Goal: Transaction & Acquisition: Purchase product/service

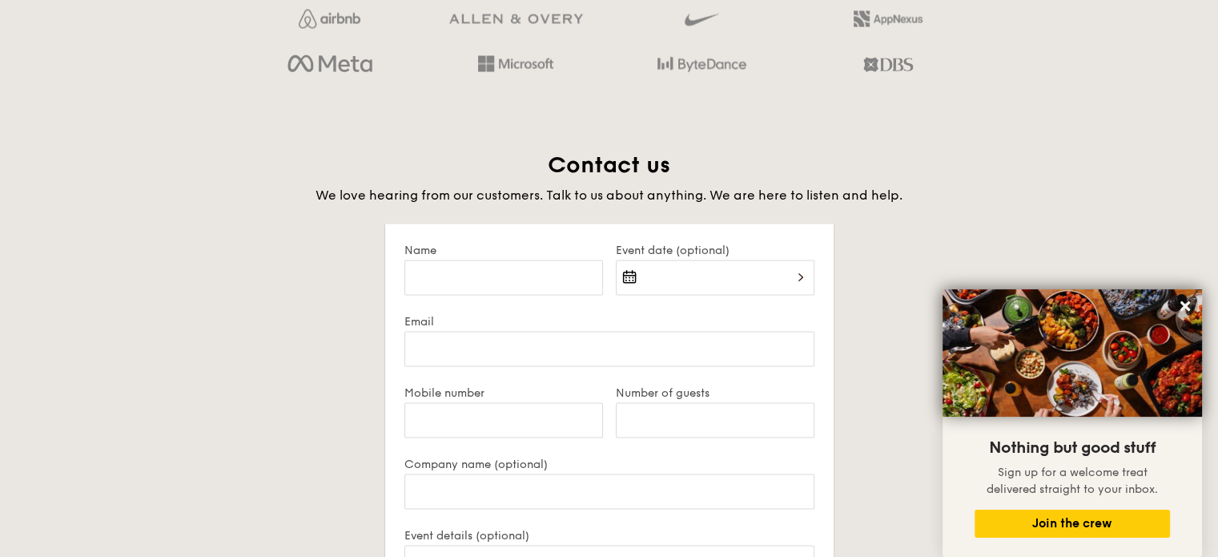
scroll to position [2964, 0]
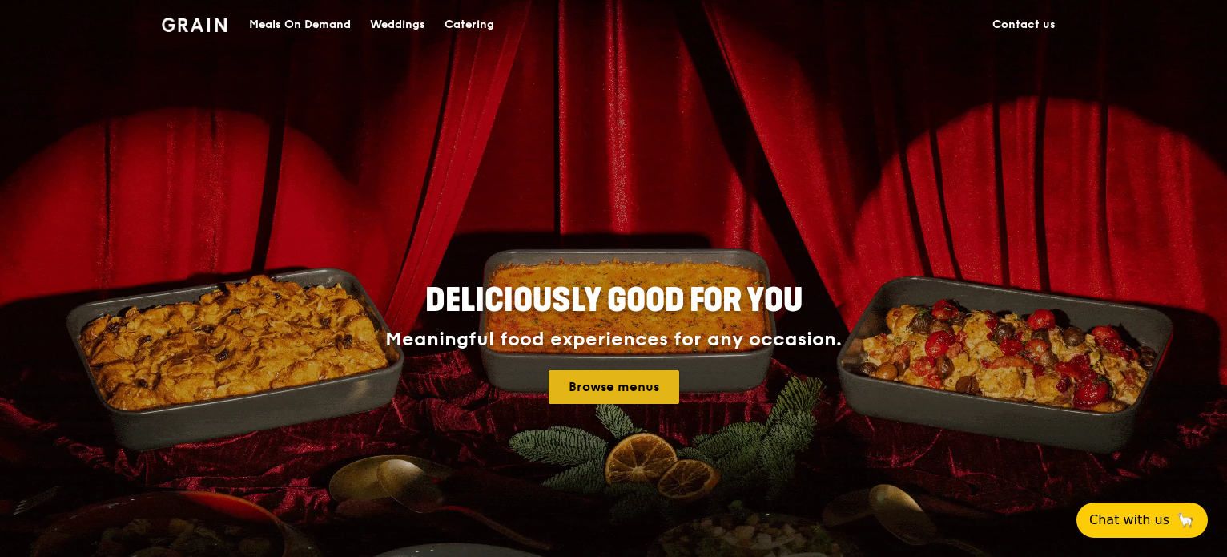
click at [585, 388] on link "Browse menus" at bounding box center [614, 387] width 131 height 34
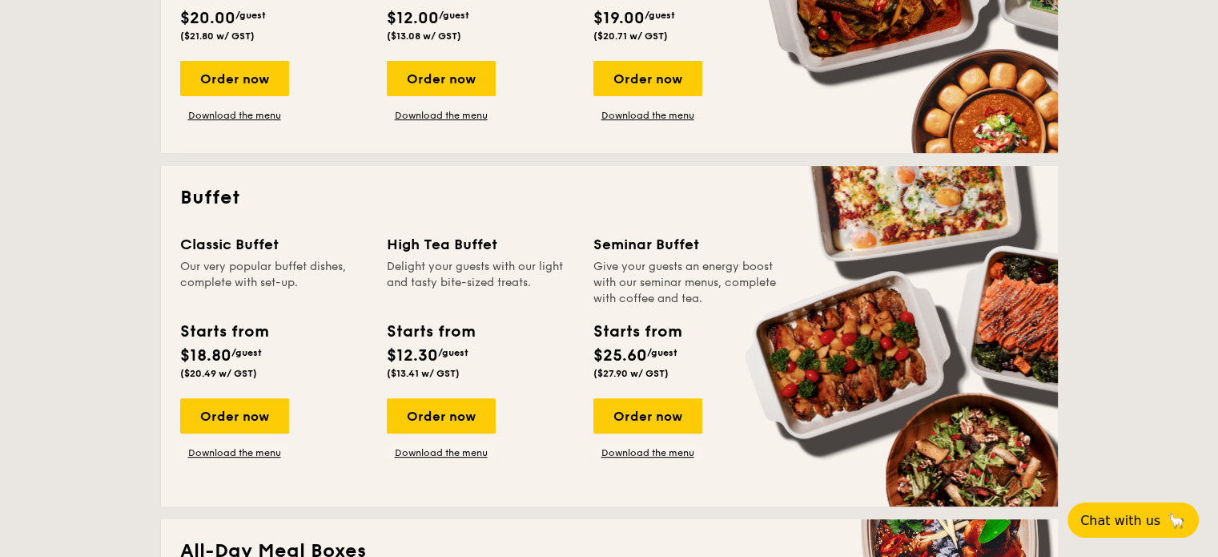
scroll to position [961, 0]
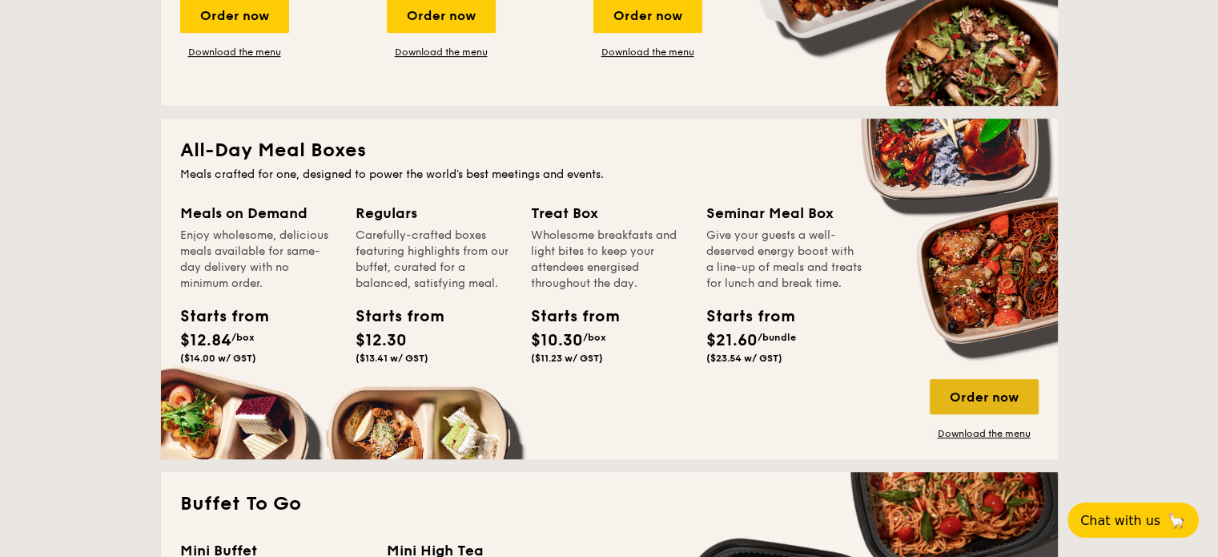
click at [1001, 392] on div "Order now" at bounding box center [984, 396] width 109 height 35
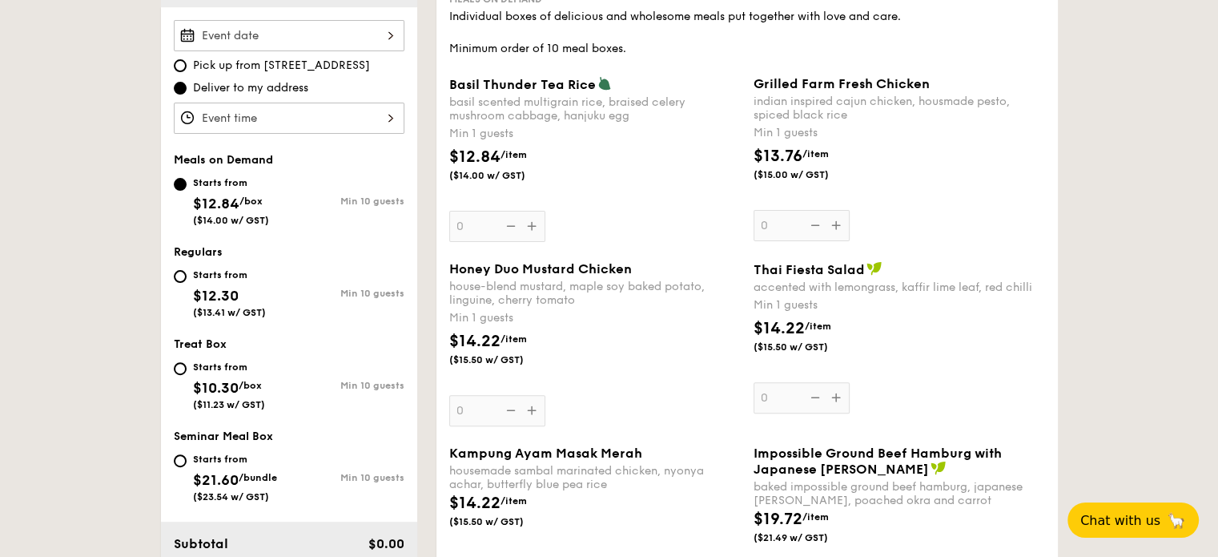
scroll to position [481, 0]
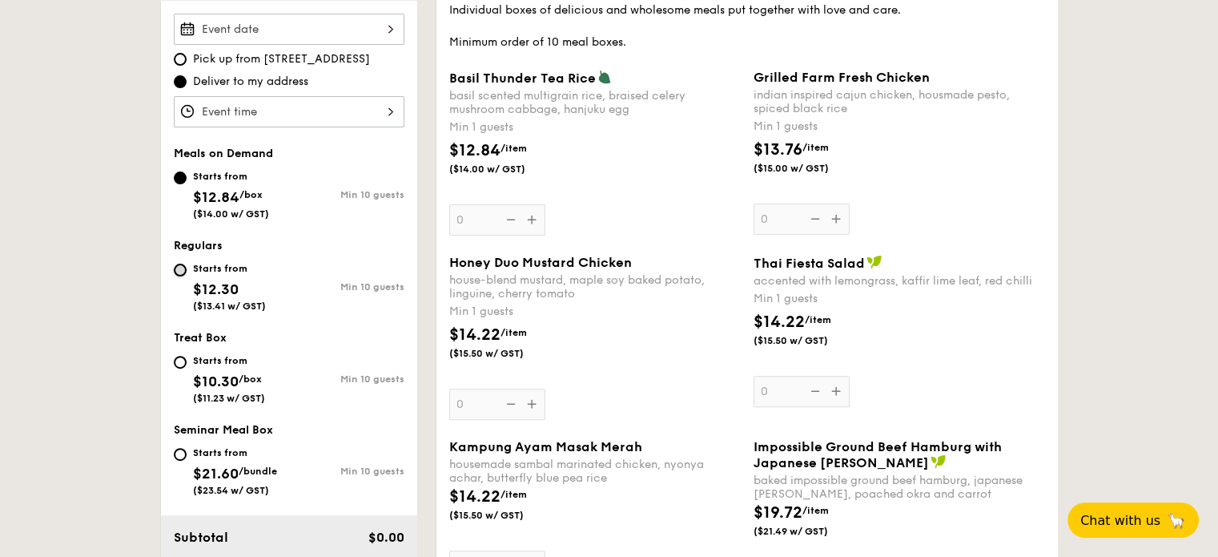
click at [184, 268] on input "Starts from $12.30 ($13.41 w/ GST) Min 10 guests" at bounding box center [180, 270] width 13 height 13
radio input "true"
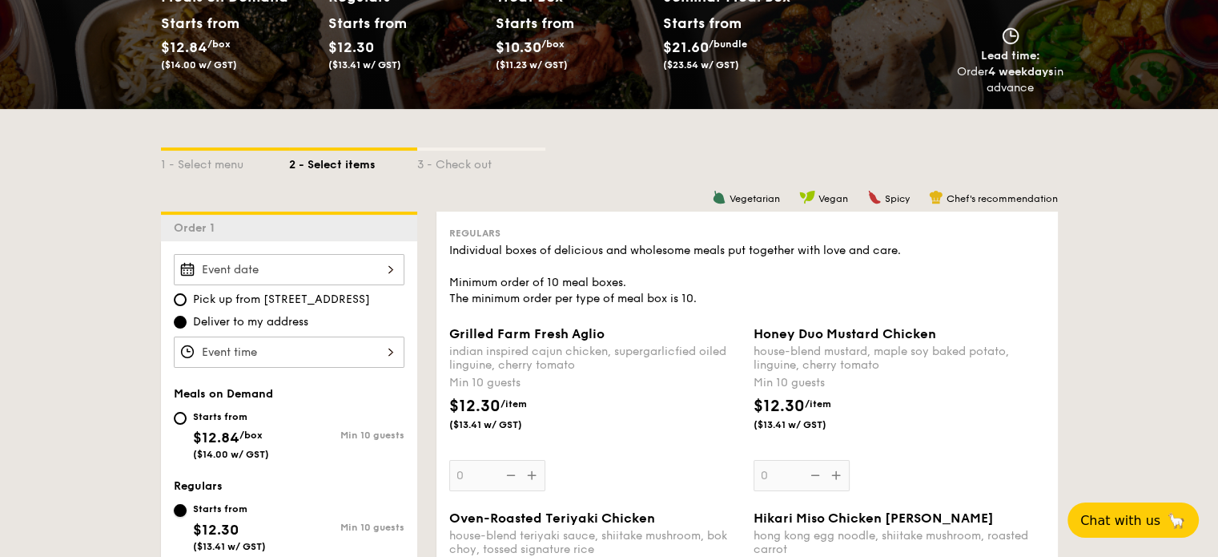
scroll to position [320, 0]
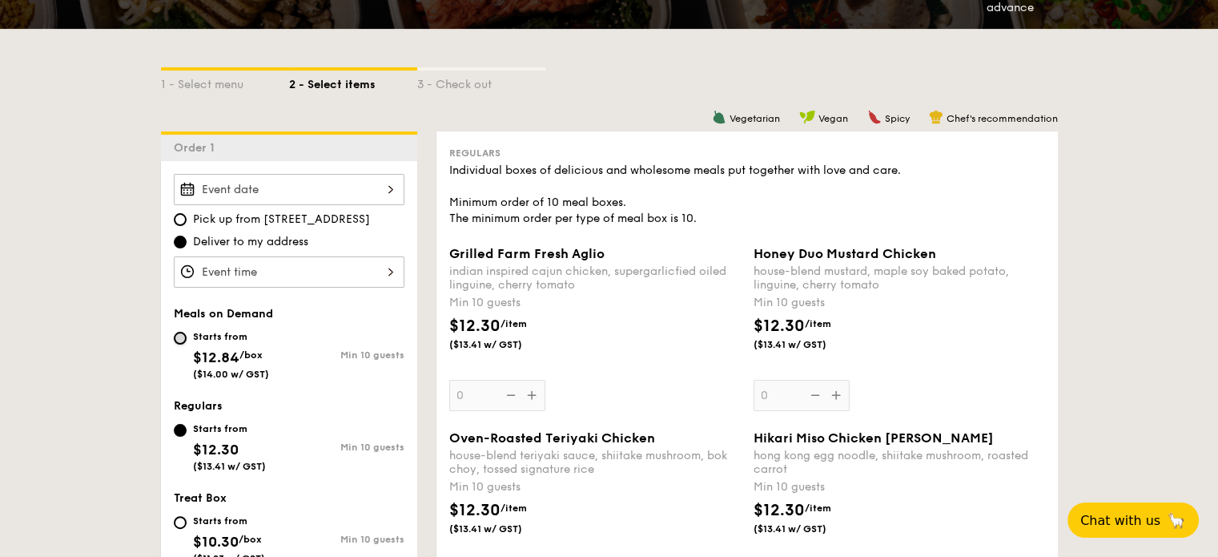
click at [180, 337] on input "Starts from $12.84 /box ($14.00 w/ GST) Min 10 guests" at bounding box center [180, 338] width 13 height 13
radio input "true"
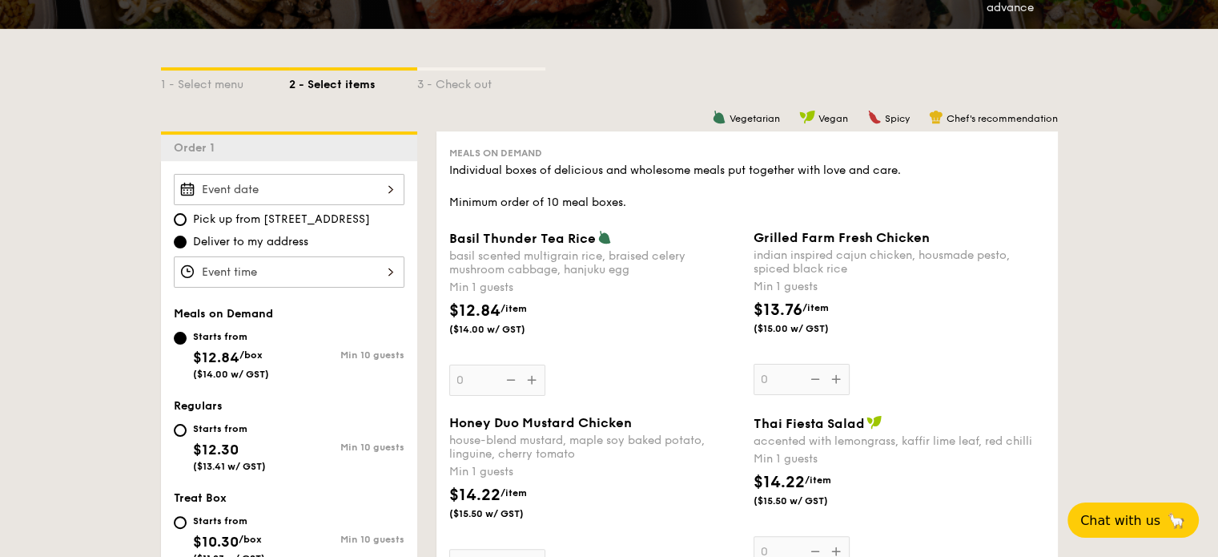
click at [772, 374] on div "Grilled Farm Fresh Chicken indian inspired cajun chicken, housmade pesto, spice…" at bounding box center [900, 312] width 292 height 165
click at [772, 374] on input "0" at bounding box center [802, 379] width 96 height 31
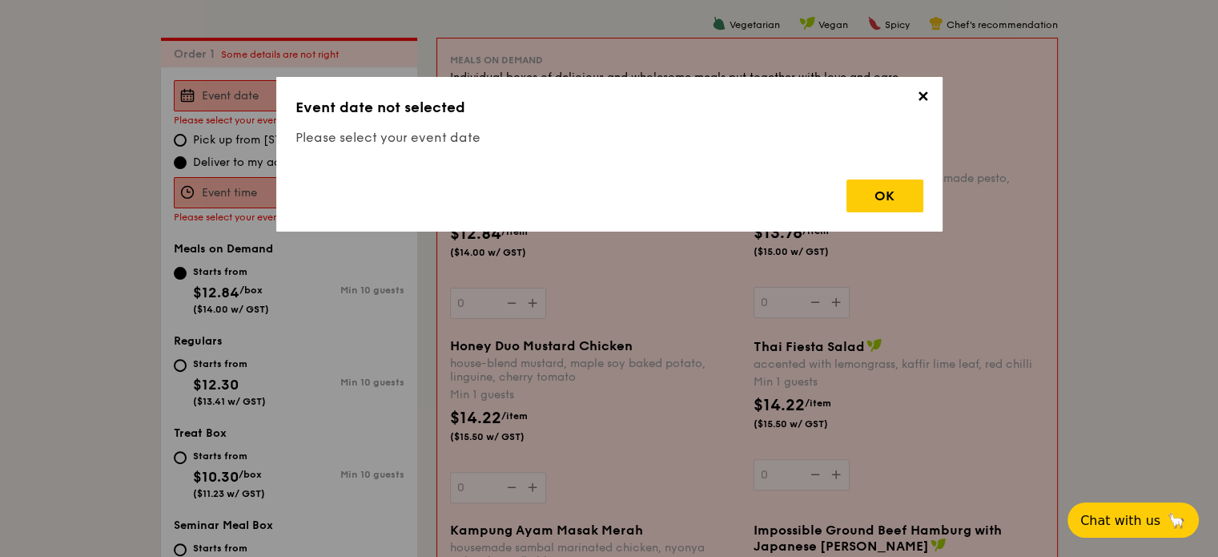
scroll to position [428, 0]
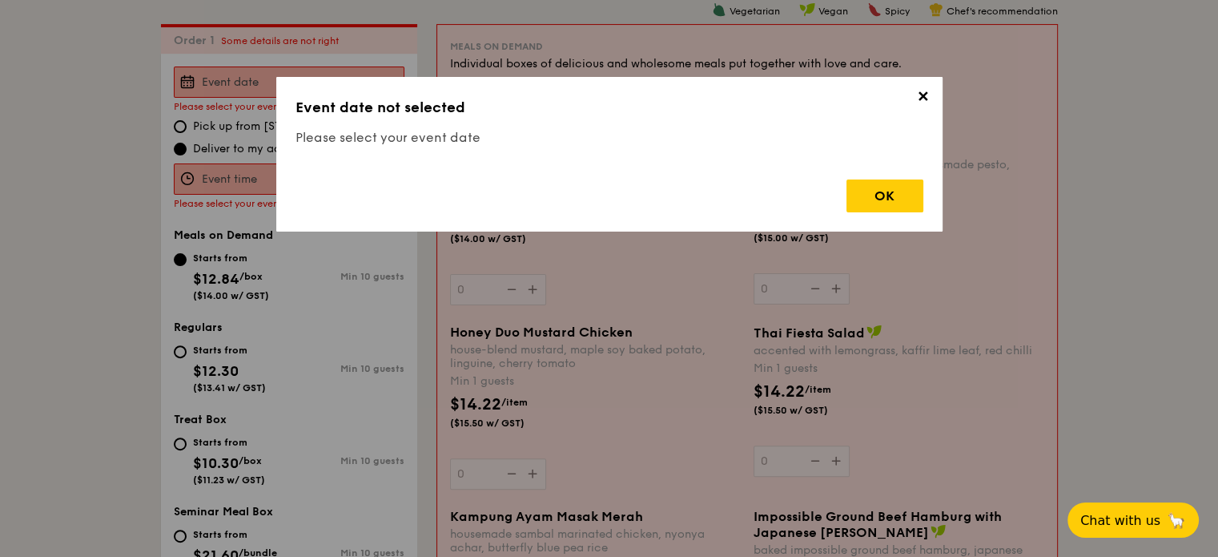
drag, startPoint x: 889, startPoint y: 199, endPoint x: 773, endPoint y: 199, distance: 116.1
click at [888, 198] on div "OK" at bounding box center [885, 195] width 77 height 33
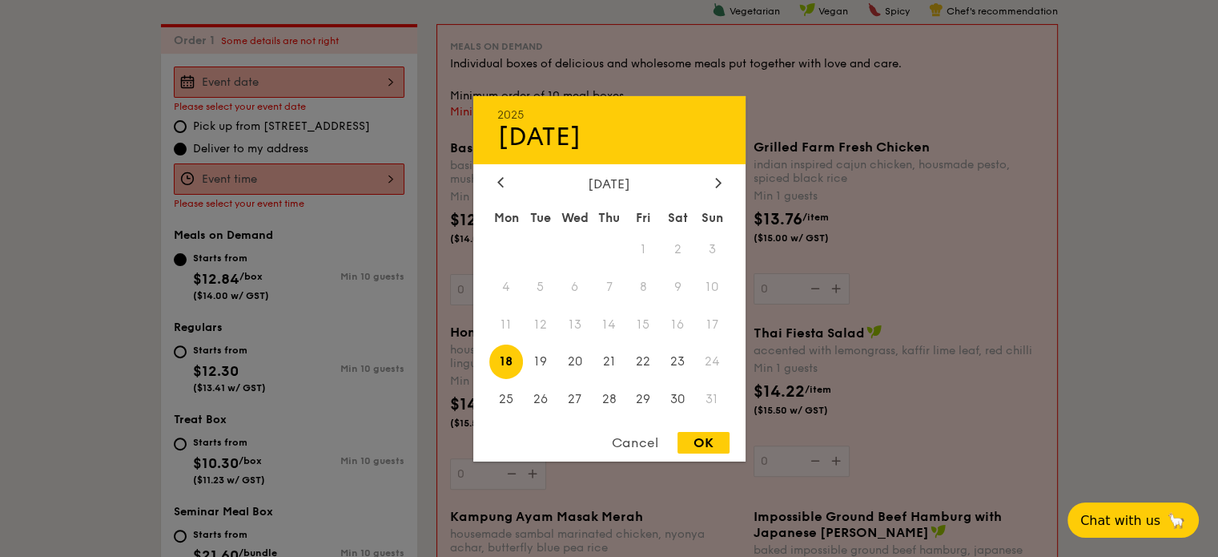
click at [346, 72] on div "2025 Aug [DATE] Tue Wed Thu Fri Sat Sun 1 2 3 4 5 6 7 8 9 10 11 12 13 14 15 16 …" at bounding box center [289, 81] width 231 height 31
click at [718, 175] on div at bounding box center [718, 182] width 14 height 15
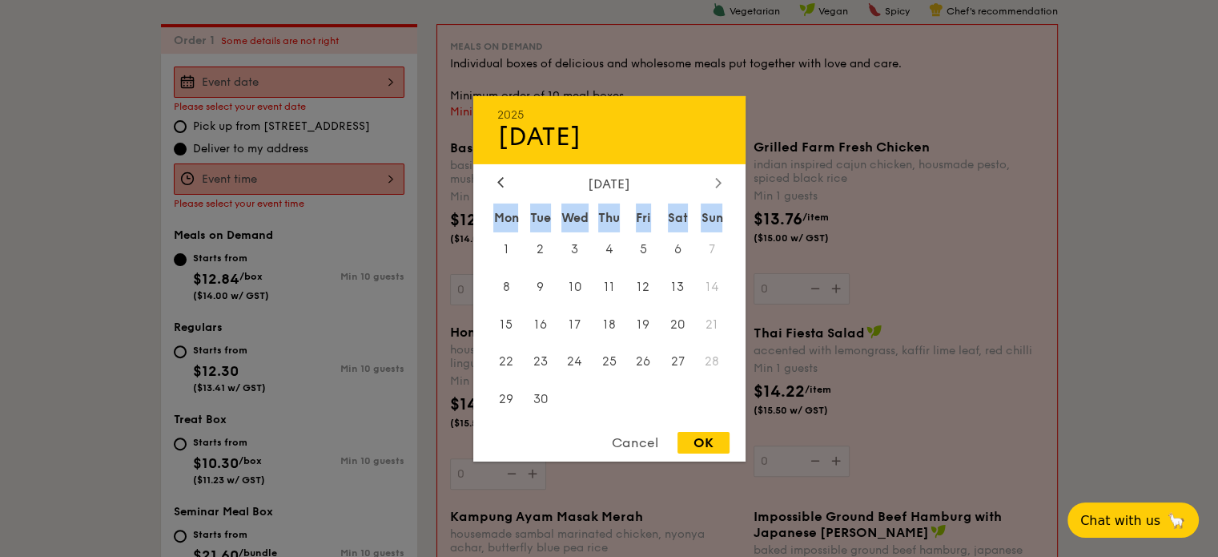
click at [718, 175] on div at bounding box center [718, 182] width 14 height 15
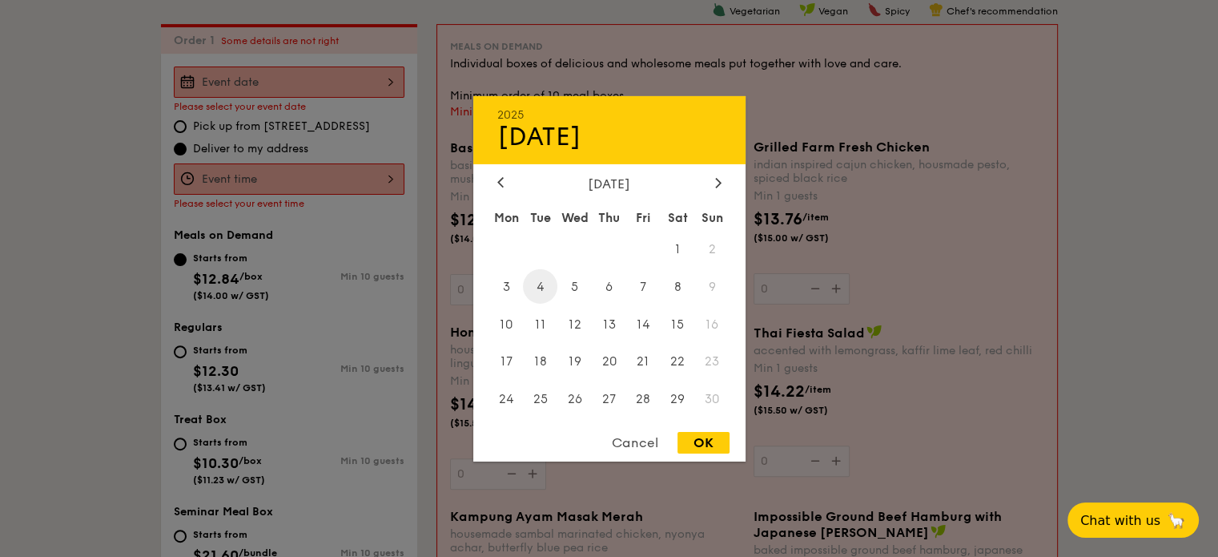
click at [539, 286] on span "4" at bounding box center [540, 286] width 34 height 34
click at [702, 446] on div "OK" at bounding box center [704, 443] width 52 height 22
type input "[DATE]"
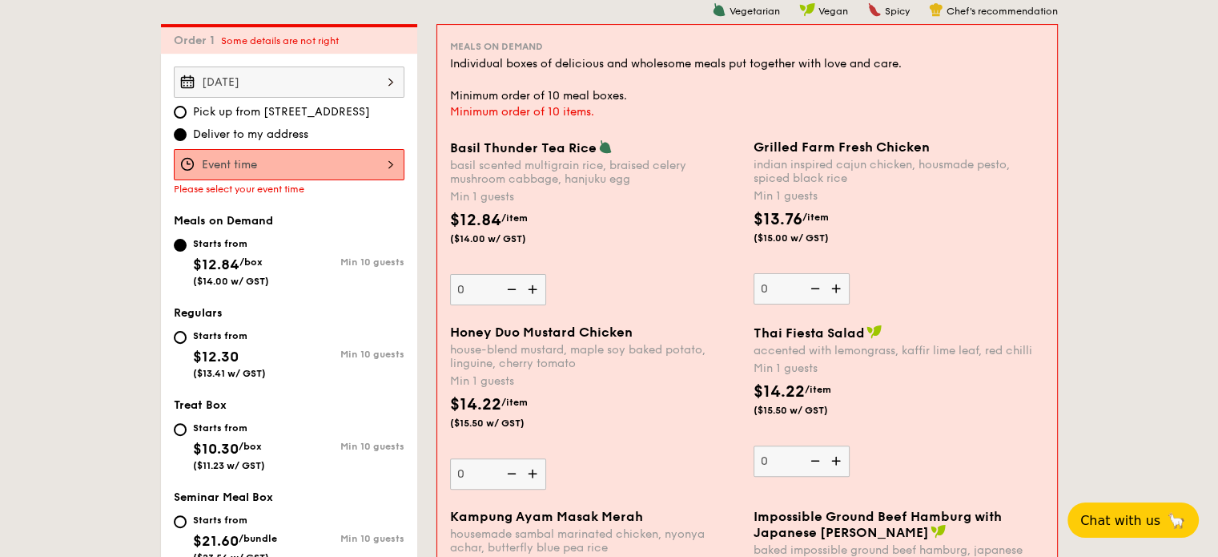
click at [361, 166] on div at bounding box center [289, 164] width 231 height 31
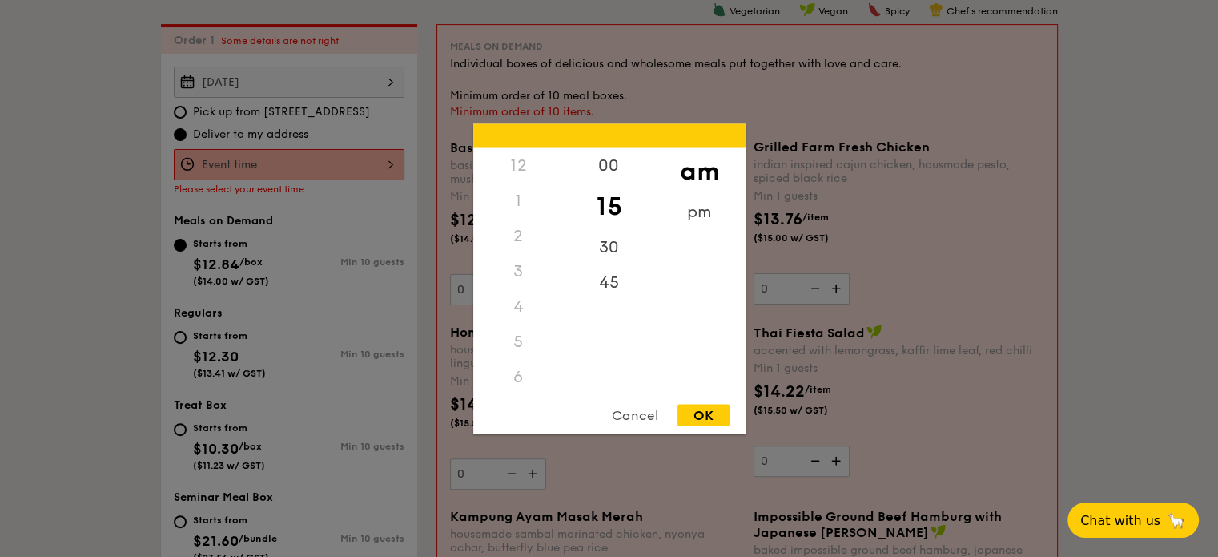
scroll to position [190, 0]
drag, startPoint x: 529, startPoint y: 364, endPoint x: 529, endPoint y: 349, distance: 15.2
click at [529, 349] on div "12 1 2 3 4 5 6 7 8 9 10 11" at bounding box center [518, 269] width 91 height 244
drag, startPoint x: 516, startPoint y: 215, endPoint x: 517, endPoint y: 356, distance: 141.0
click at [517, 356] on div "12 1 2 3 4 5 6 7 8 9 10 11" at bounding box center [518, 269] width 91 height 244
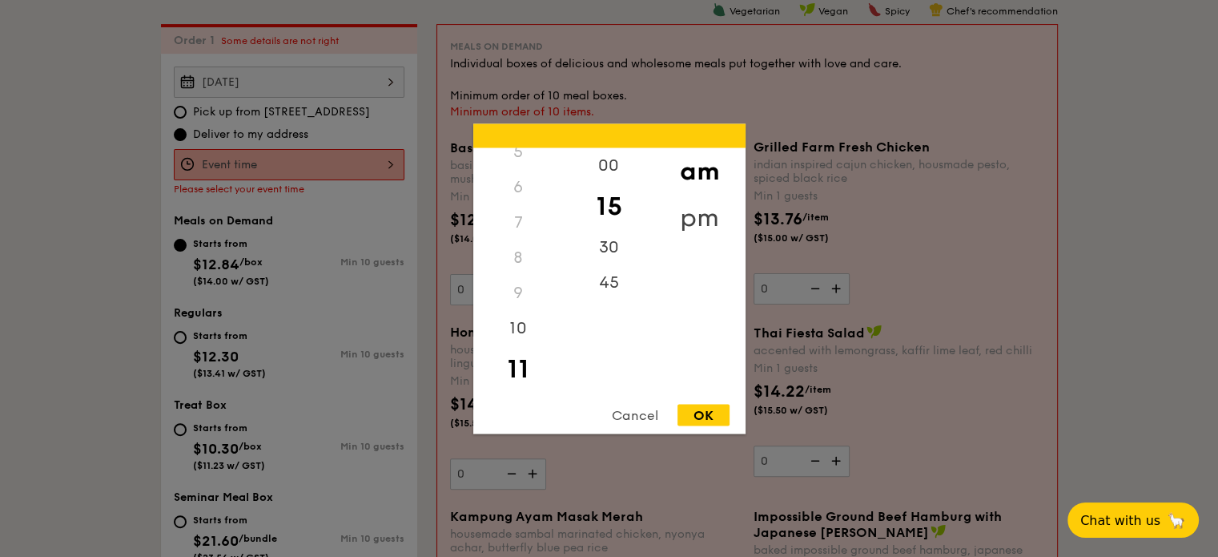
click at [711, 214] on div "pm" at bounding box center [699, 217] width 91 height 46
drag, startPoint x: 522, startPoint y: 172, endPoint x: 517, endPoint y: 332, distance: 159.5
click at [517, 340] on div "12 1 2 3 4 5 6 7 8 9 10 11" at bounding box center [518, 269] width 91 height 244
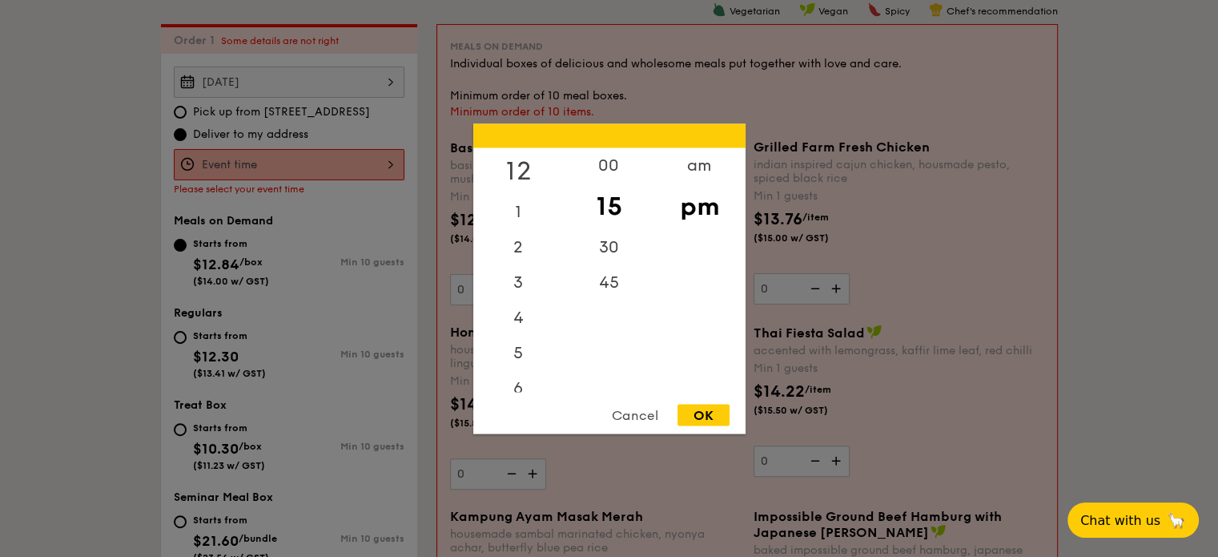
click at [519, 167] on div "12" at bounding box center [518, 170] width 91 height 46
click at [607, 246] on div "30" at bounding box center [609, 252] width 91 height 46
click at [706, 416] on div "OK" at bounding box center [704, 415] width 52 height 22
type input "12:30PM"
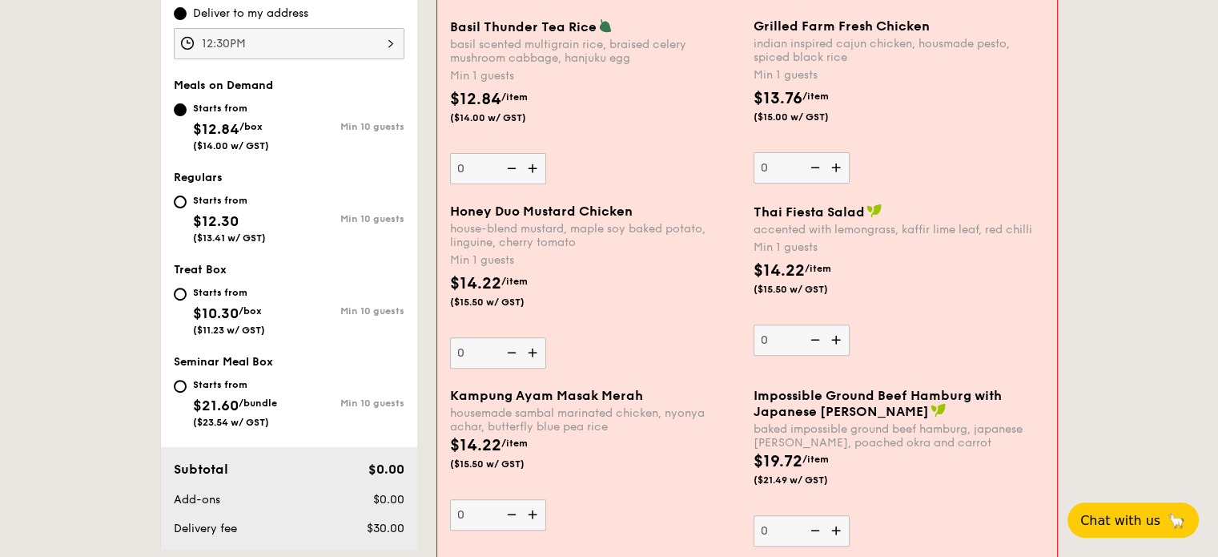
scroll to position [588, 0]
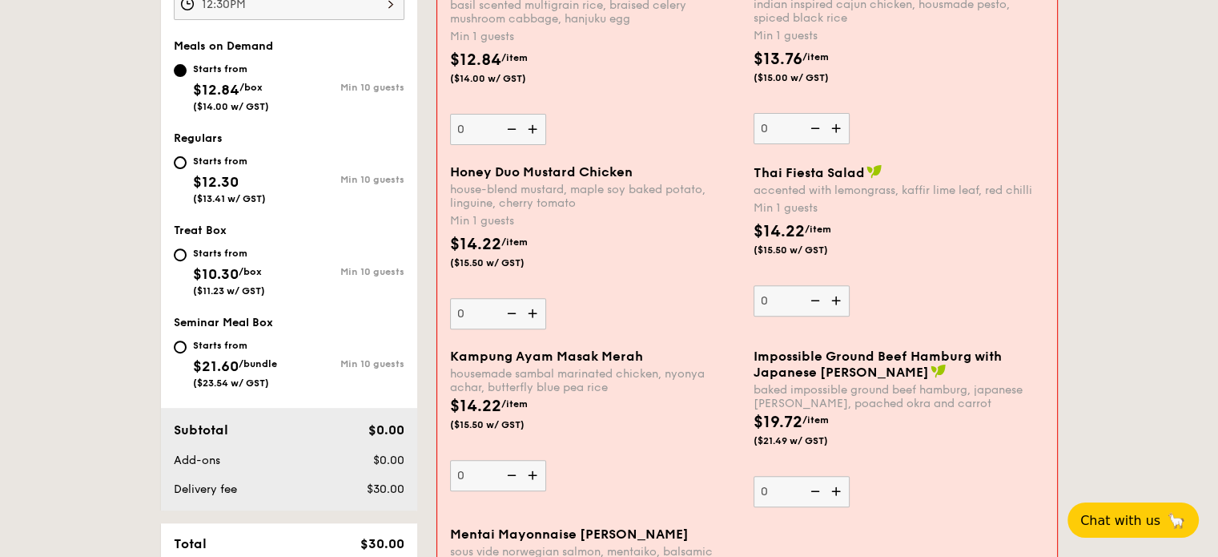
click at [498, 313] on img at bounding box center [510, 313] width 24 height 30
click at [497, 313] on input "0" at bounding box center [498, 313] width 96 height 31
type input "55"
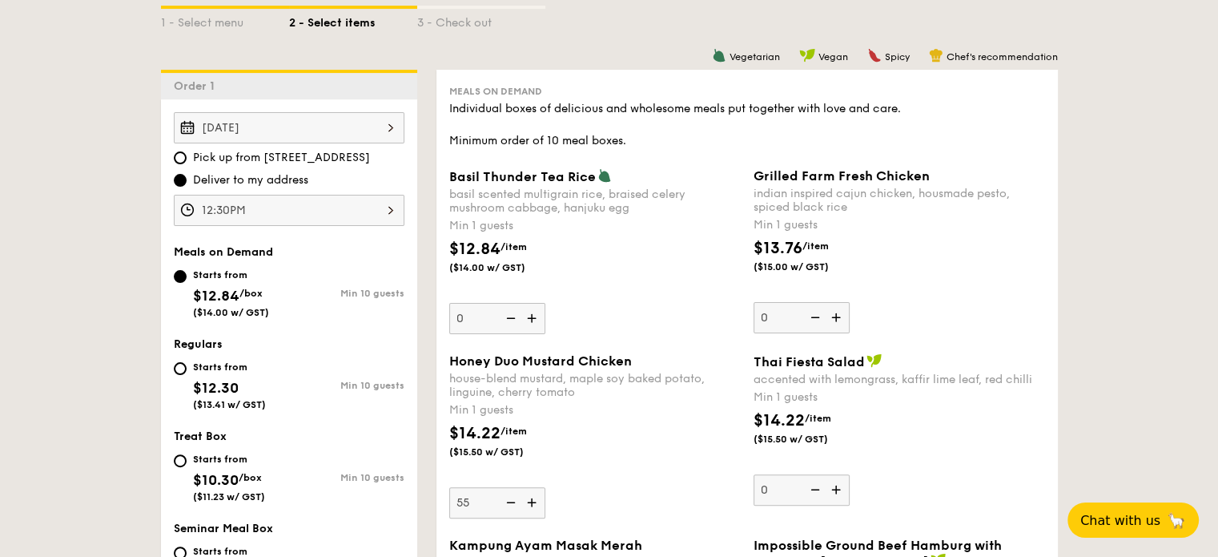
scroll to position [400, 0]
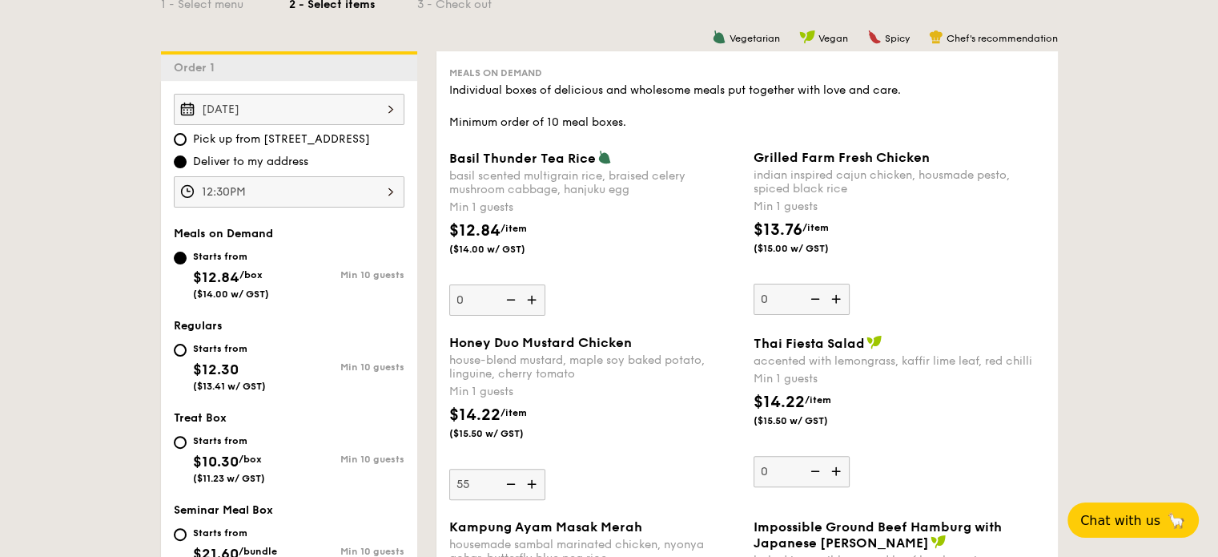
click at [269, 162] on span "Deliver to my address" at bounding box center [250, 162] width 115 height 16
click at [187, 162] on input "Deliver to my address" at bounding box center [180, 161] width 13 height 13
click at [282, 143] on span "Pick up from [STREET_ADDRESS]" at bounding box center [281, 139] width 177 height 16
click at [187, 143] on input "Pick up from [STREET_ADDRESS]" at bounding box center [180, 139] width 13 height 13
radio input "true"
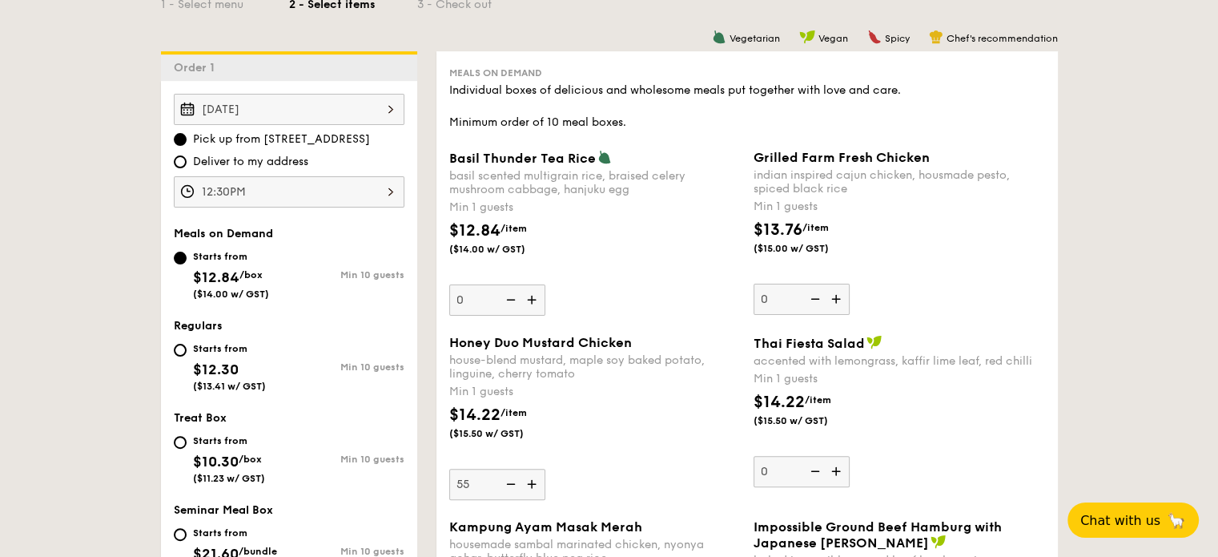
click at [280, 159] on span "Deliver to my address" at bounding box center [250, 162] width 115 height 16
click at [187, 159] on input "Deliver to my address" at bounding box center [180, 161] width 13 height 13
radio input "true"
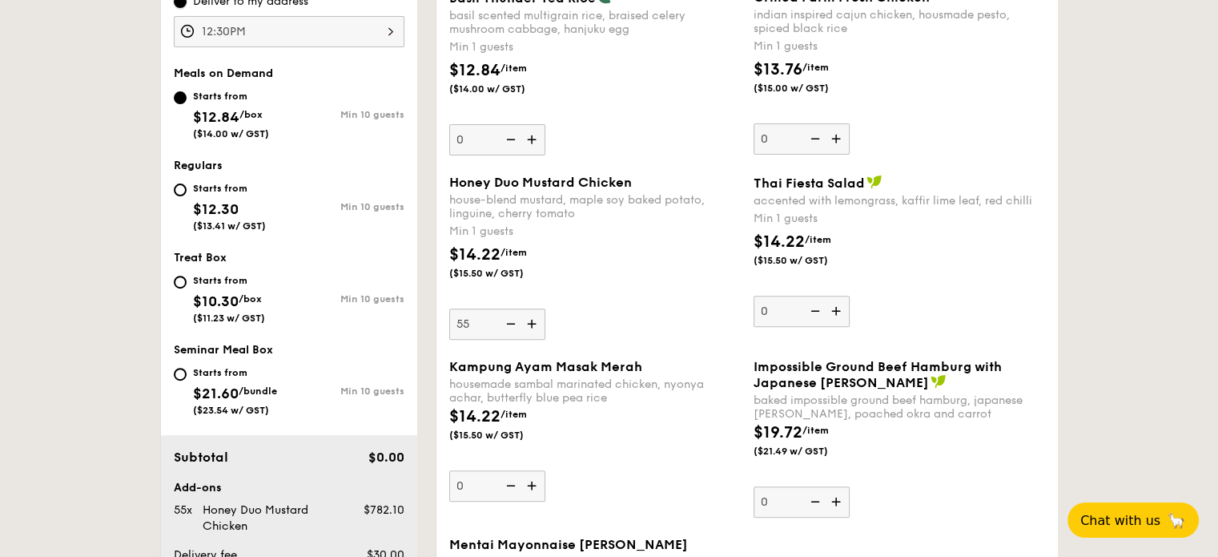
scroll to position [1041, 0]
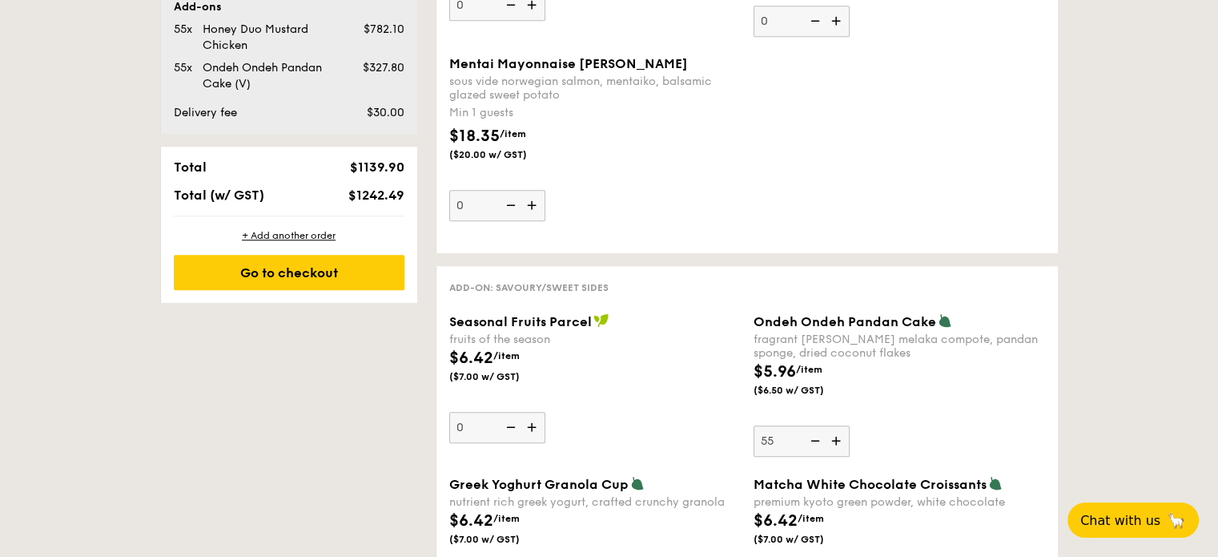
scroll to position [1121, 0]
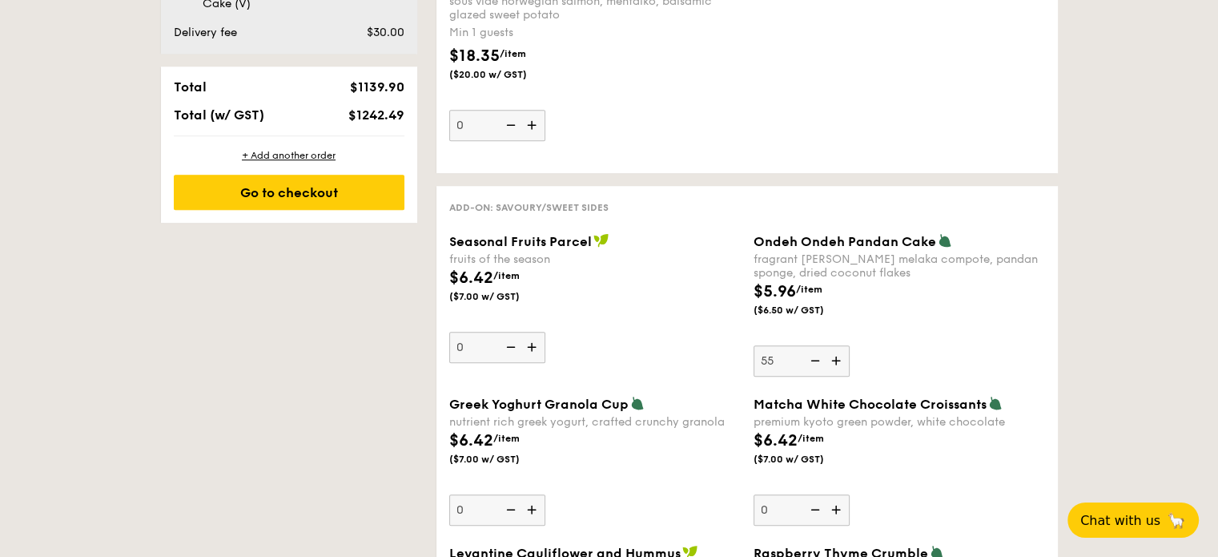
click at [817, 357] on img at bounding box center [814, 360] width 24 height 30
click at [817, 357] on input "55" at bounding box center [802, 360] width 96 height 31
click at [817, 357] on img at bounding box center [814, 360] width 24 height 30
click at [817, 357] on input "54" at bounding box center [802, 360] width 96 height 31
click at [817, 357] on img at bounding box center [814, 360] width 24 height 30
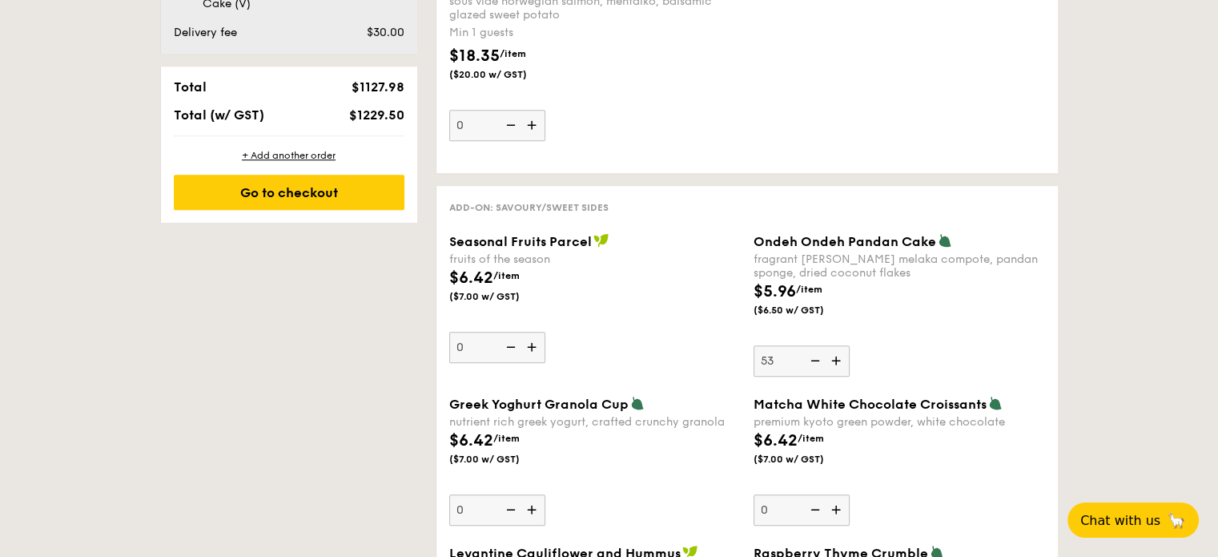
click at [817, 357] on input "53" at bounding box center [802, 360] width 96 height 31
click at [817, 357] on img at bounding box center [814, 360] width 24 height 30
click at [817, 357] on input "52" at bounding box center [802, 360] width 96 height 31
type input "51"
type input "0"
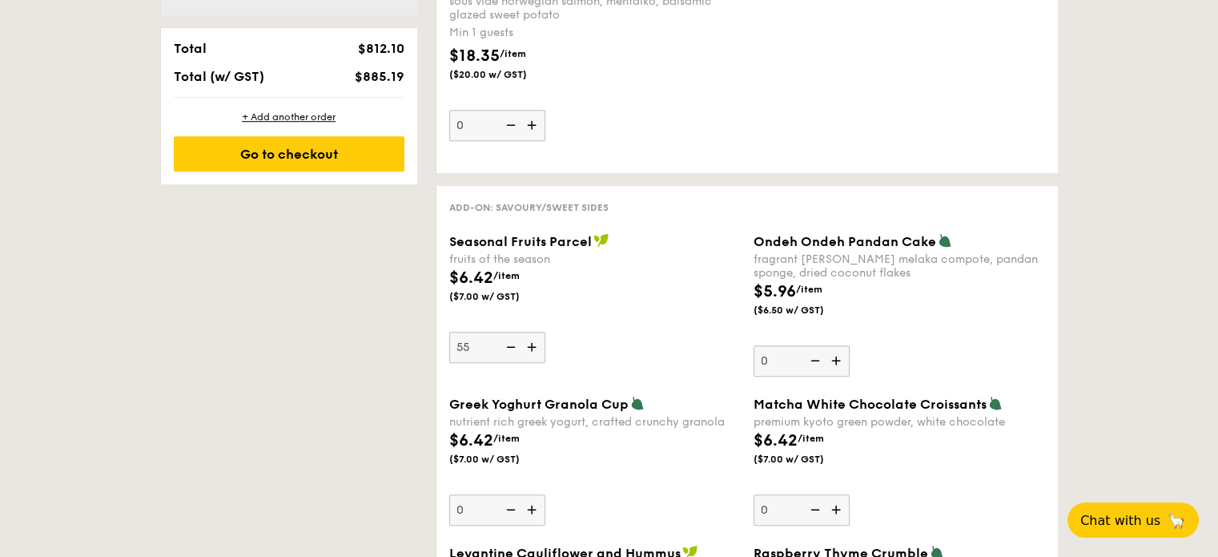
type input "55"
drag, startPoint x: 342, startPoint y: 376, endPoint x: 352, endPoint y: 373, distance: 10.7
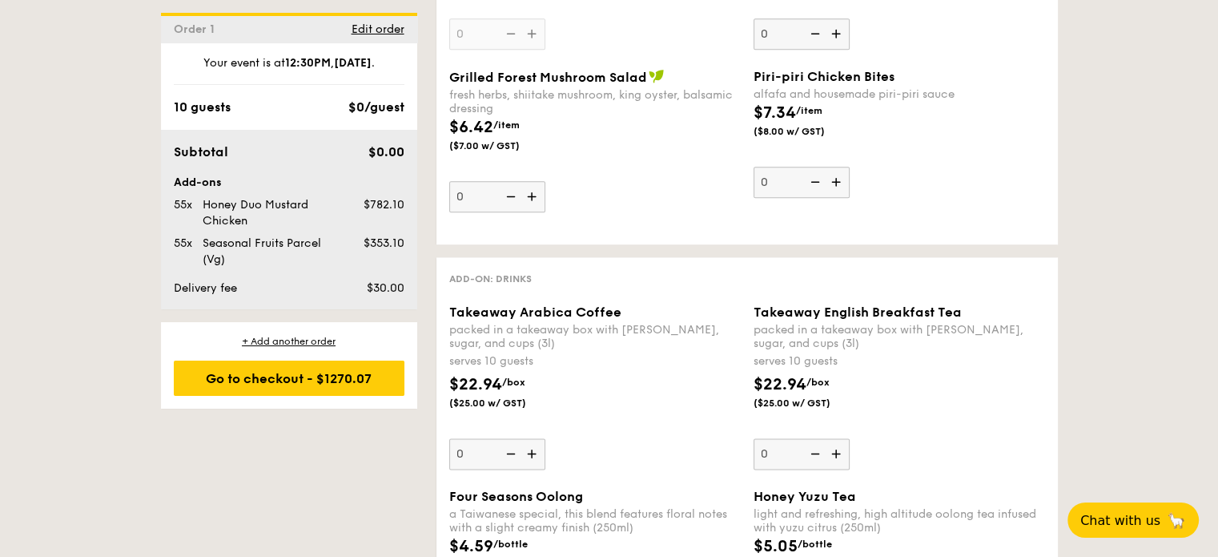
scroll to position [1961, 0]
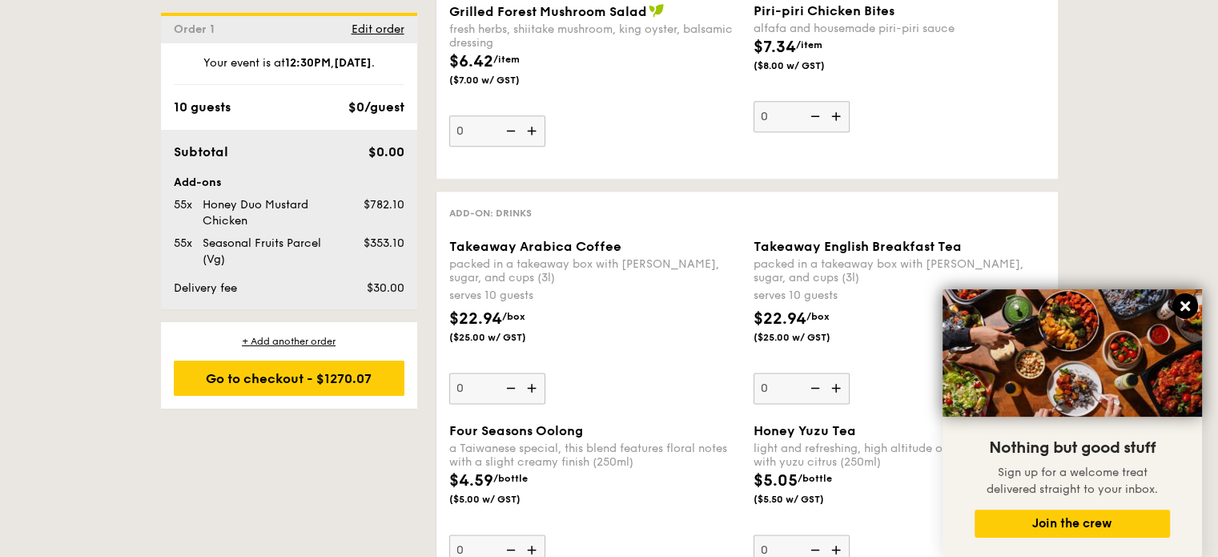
click at [1186, 307] on icon at bounding box center [1186, 306] width 10 height 10
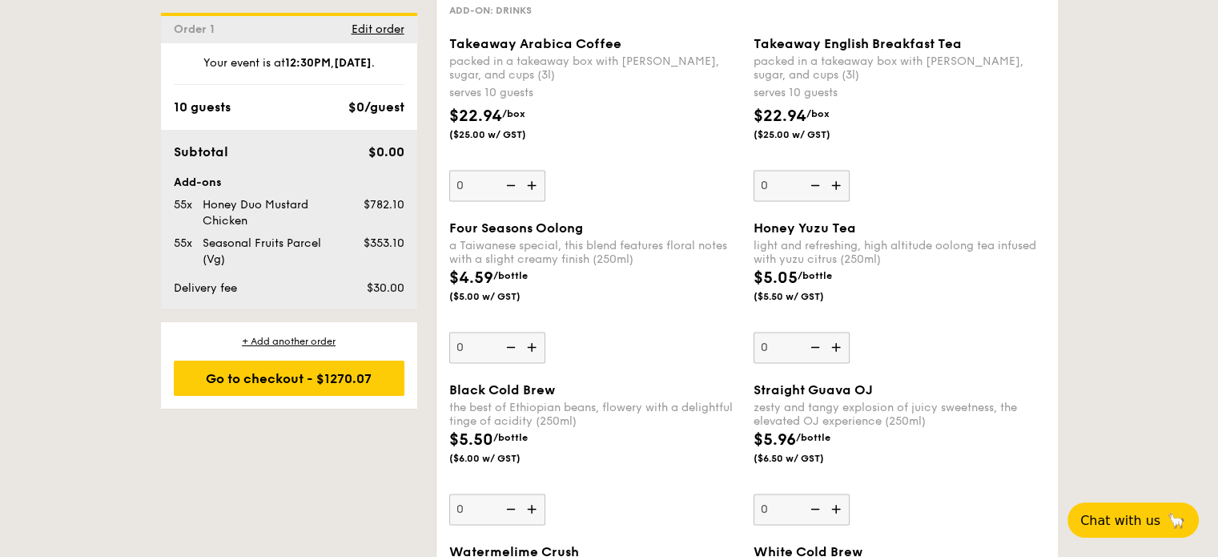
scroll to position [2201, 0]
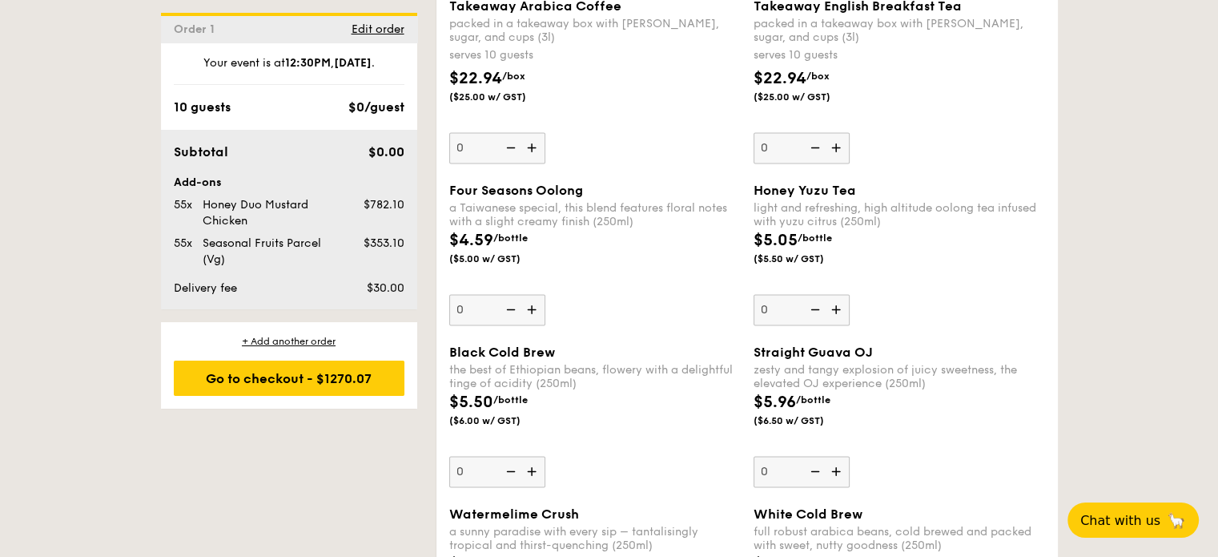
click at [364, 105] on div "$0/guest" at bounding box center [376, 107] width 56 height 19
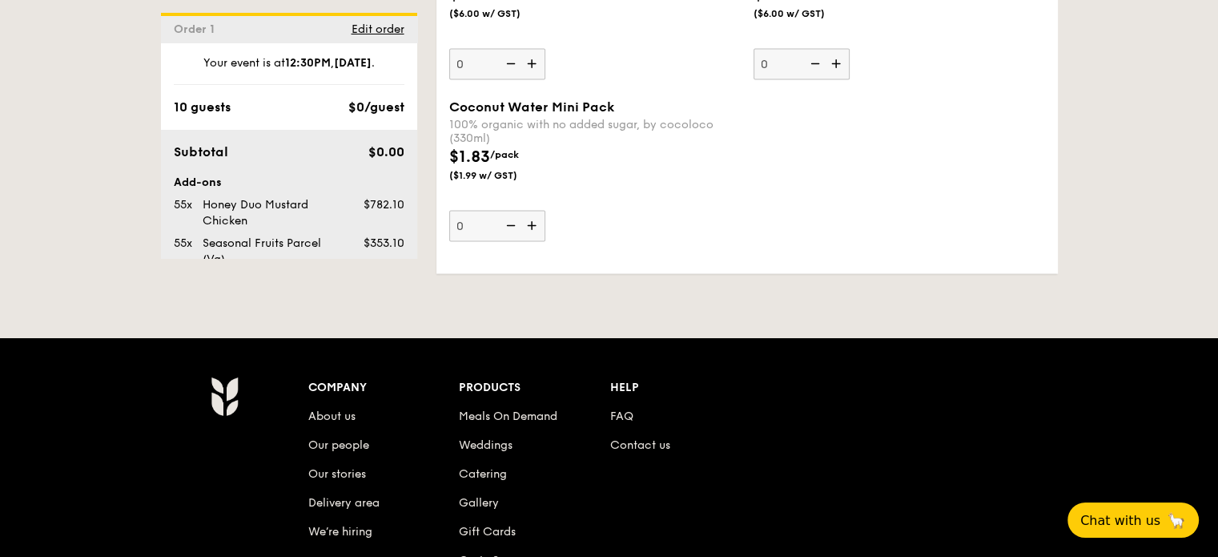
scroll to position [3322, 0]
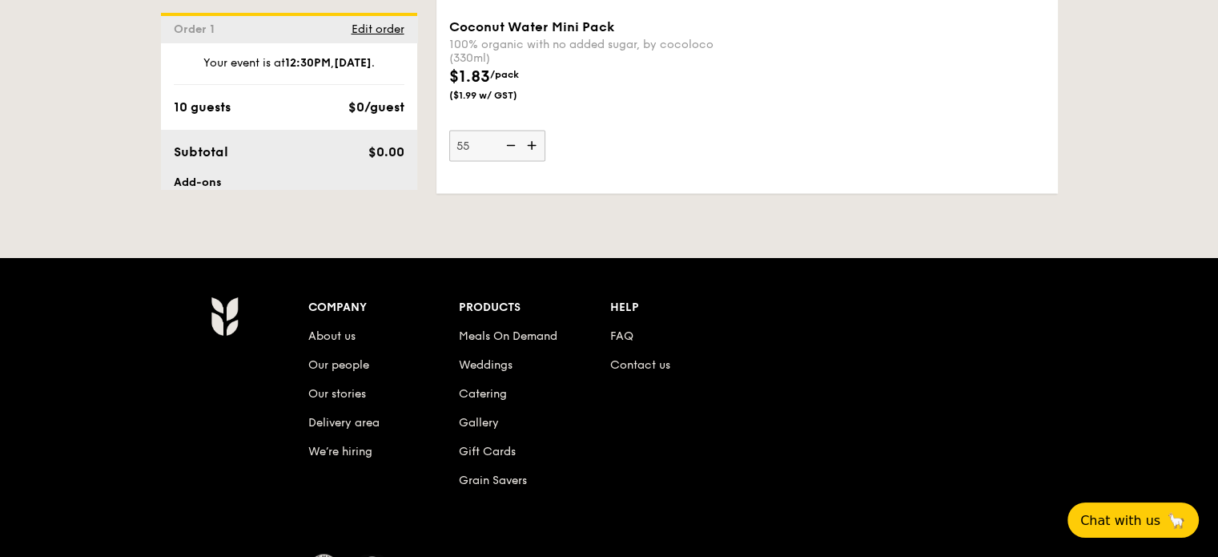
type input "55"
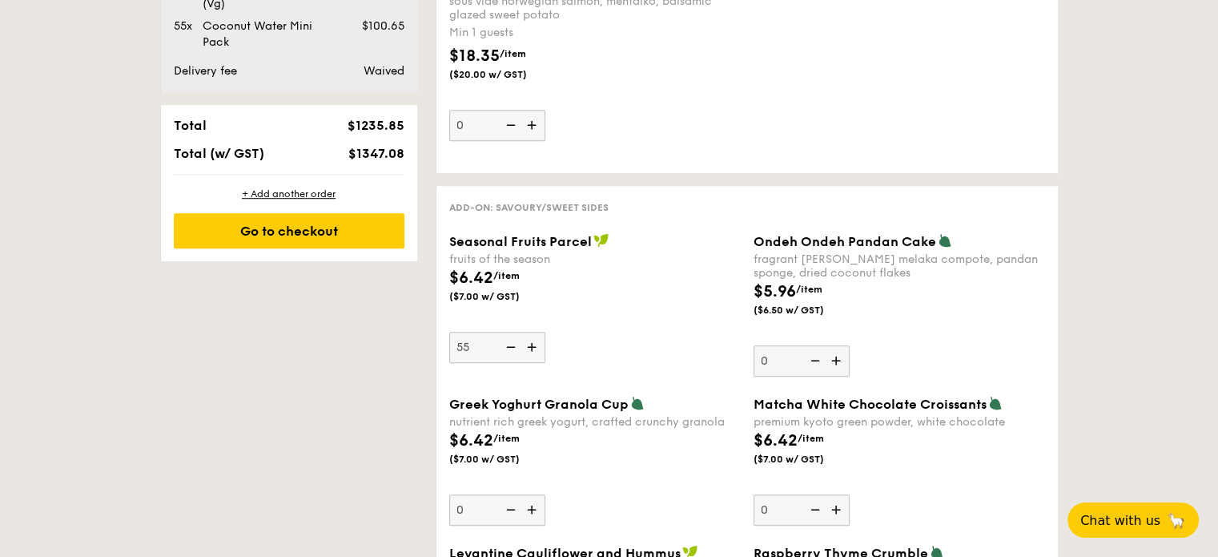
scroll to position [1041, 0]
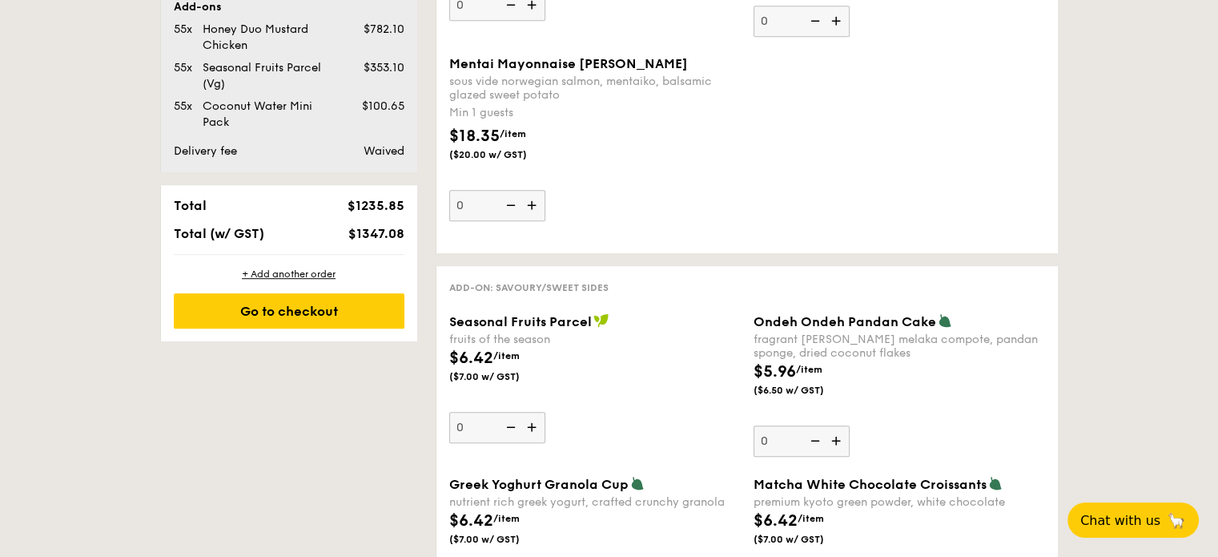
type input "0"
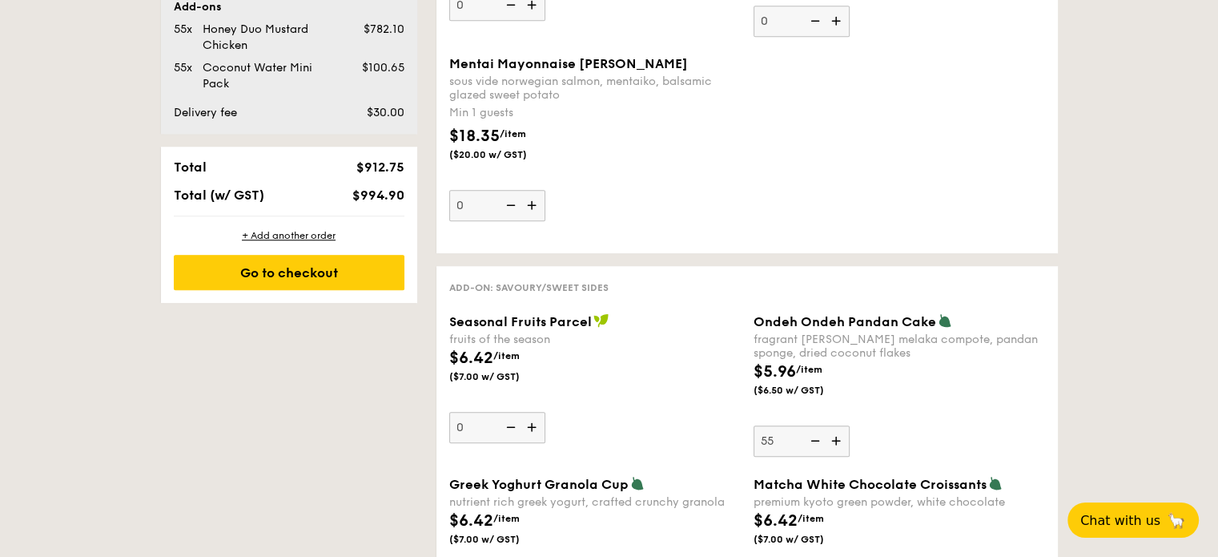
type input "55"
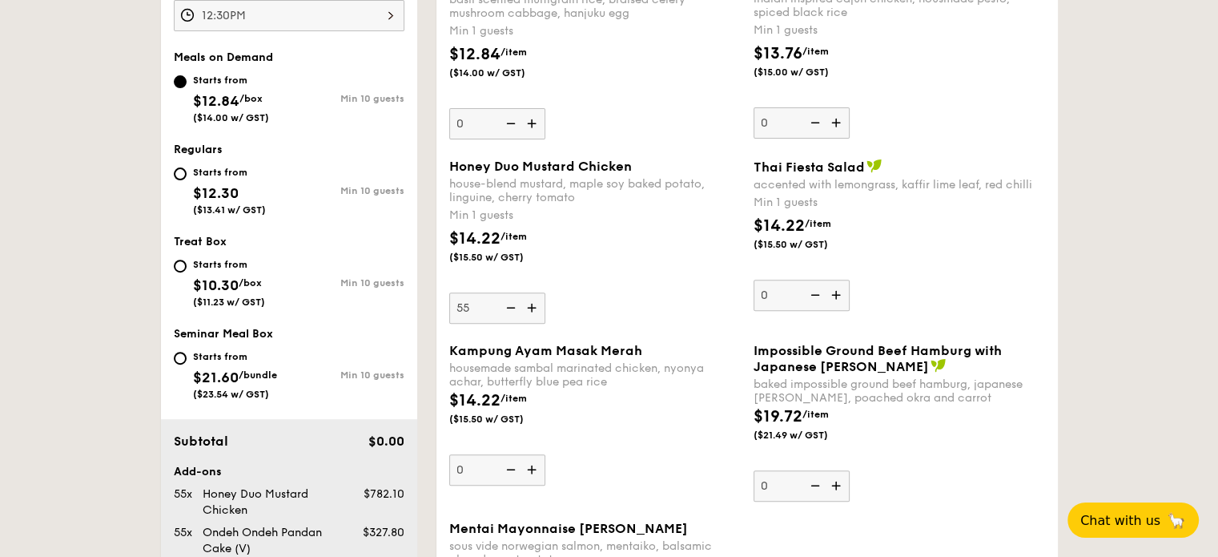
scroll to position [721, 0]
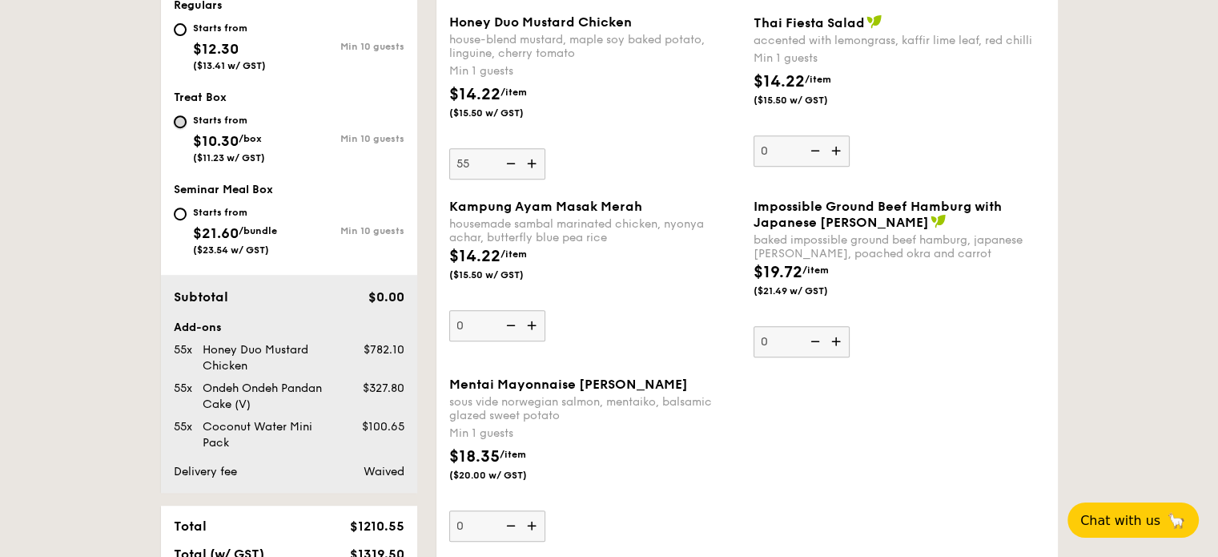
click at [183, 118] on input "Starts from $10.30 /box ($11.23 w/ GST) Min 10 guests" at bounding box center [180, 121] width 13 height 13
radio input "true"
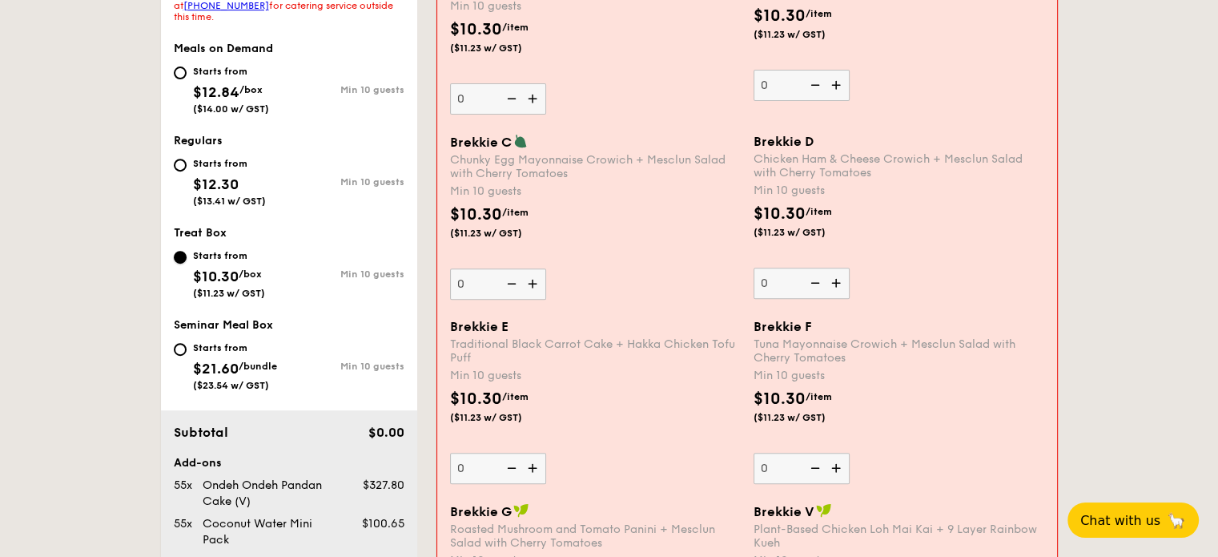
scroll to position [449, 0]
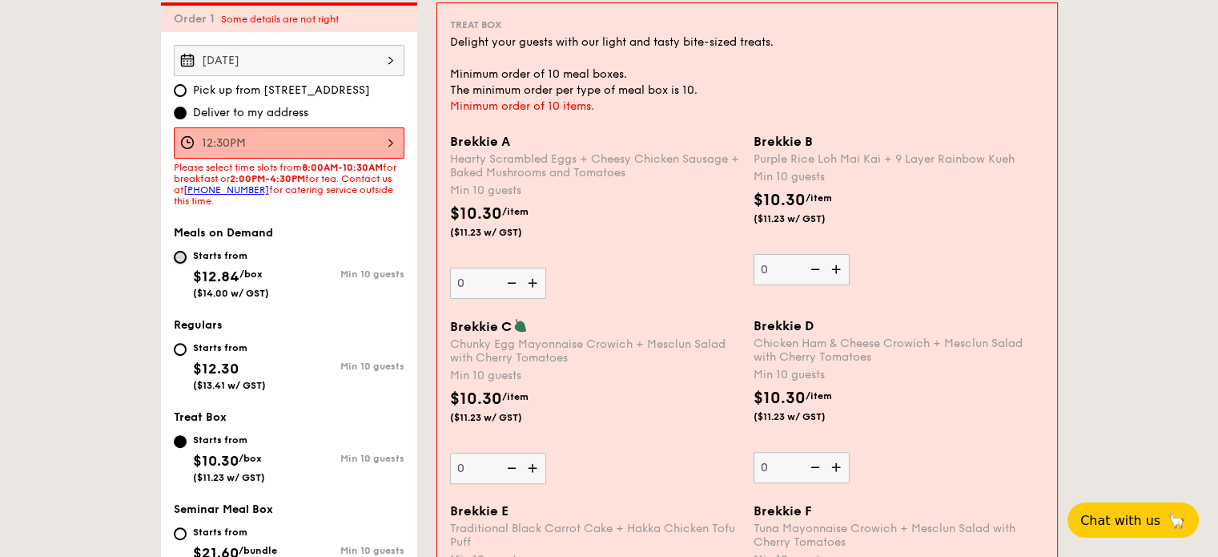
click at [177, 252] on input "Starts from $12.84 /box ($14.00 w/ GST) Min 10 guests" at bounding box center [180, 257] width 13 height 13
radio input "true"
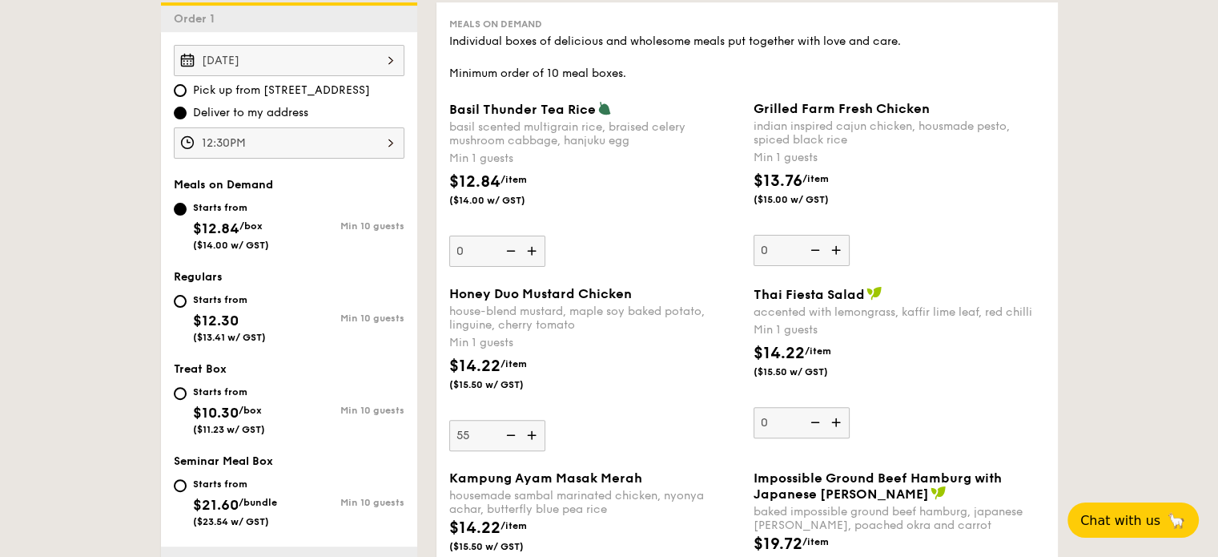
click at [188, 301] on div "Starts from $12.30 ($13.41 w/ GST)" at bounding box center [231, 316] width 115 height 53
click at [187, 301] on input "Starts from $12.30 ($13.41 w/ GST) Min 10 guests" at bounding box center [180, 301] width 13 height 13
radio input "true"
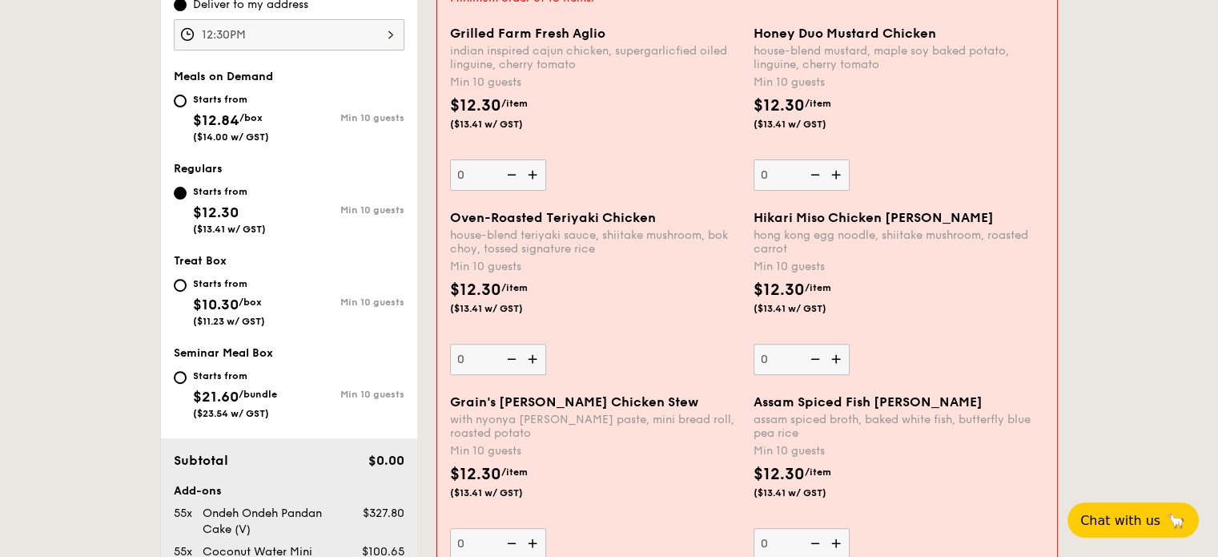
scroll to position [529, 0]
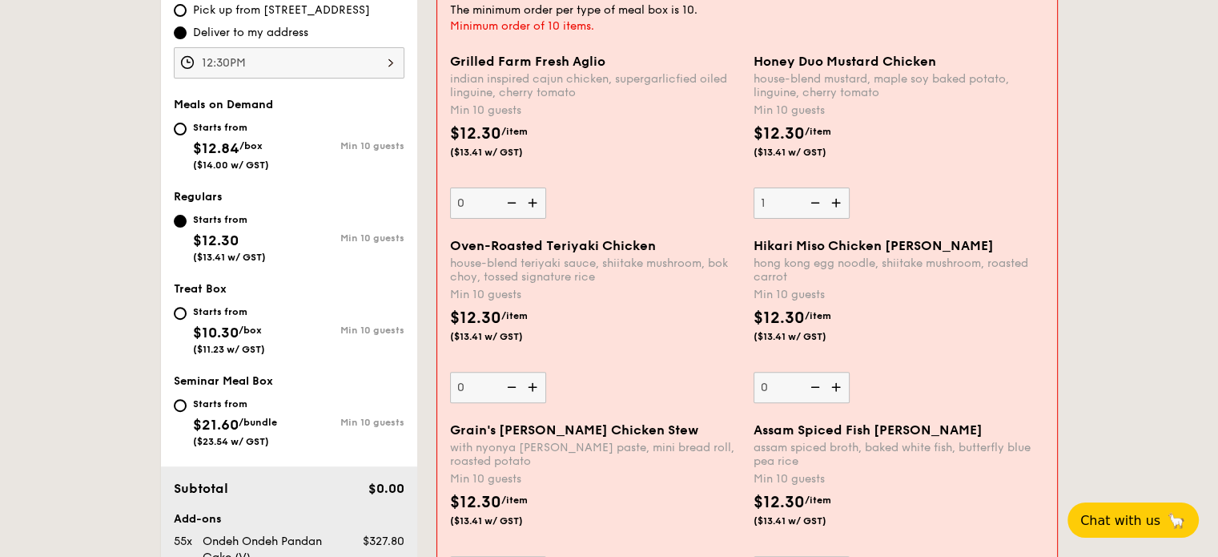
type input "10"
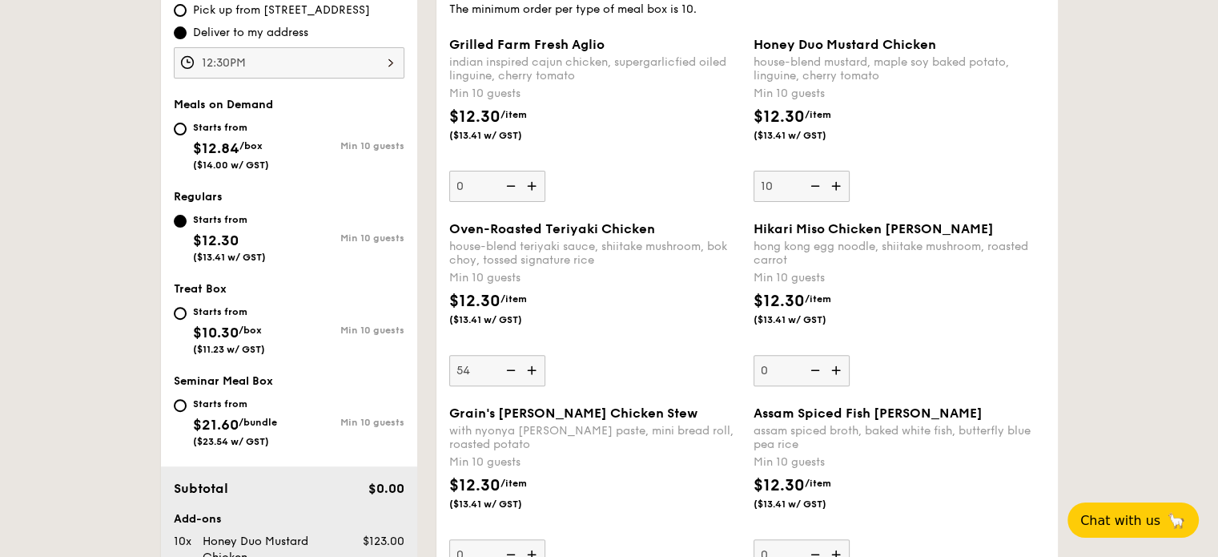
type input "54"
click at [809, 186] on img at bounding box center [814, 186] width 24 height 30
click at [809, 186] on input "10" at bounding box center [802, 186] width 96 height 31
type input "0"
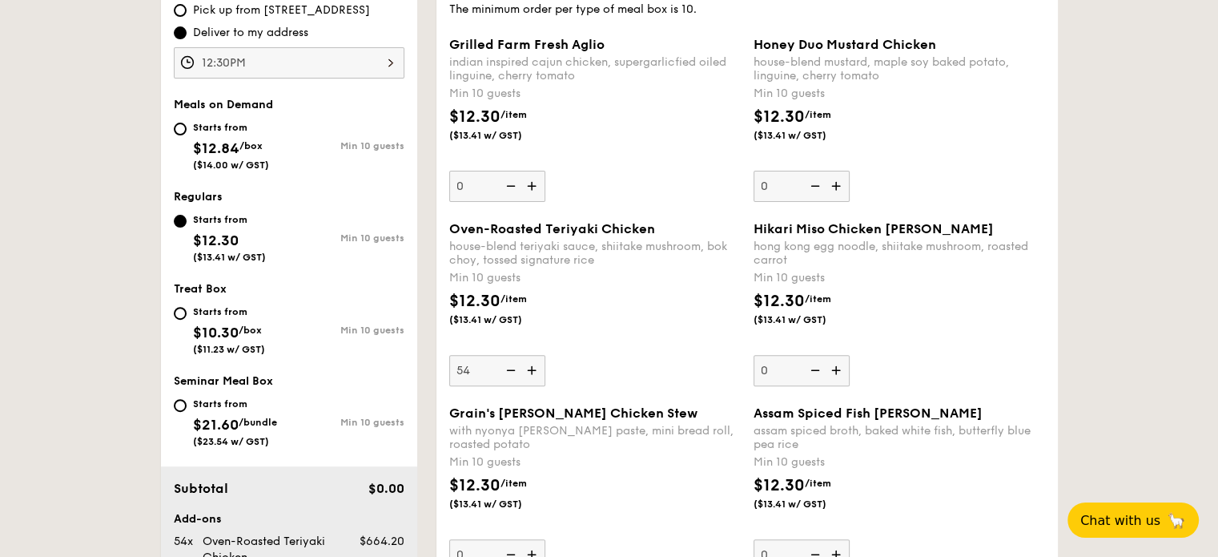
click at [1026, 222] on div "Hikari Miso Chicken [PERSON_NAME]" at bounding box center [900, 228] width 292 height 15
click at [850, 355] on input "0" at bounding box center [802, 370] width 96 height 31
click at [538, 370] on img at bounding box center [533, 370] width 24 height 30
click at [538, 370] on input "54" at bounding box center [497, 370] width 96 height 31
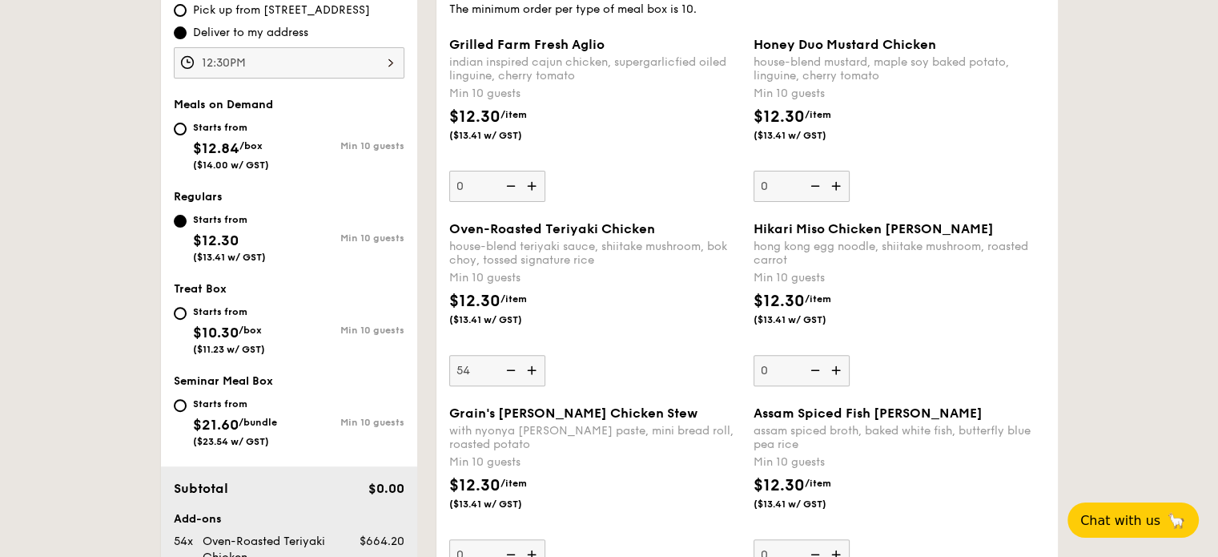
type input "55"
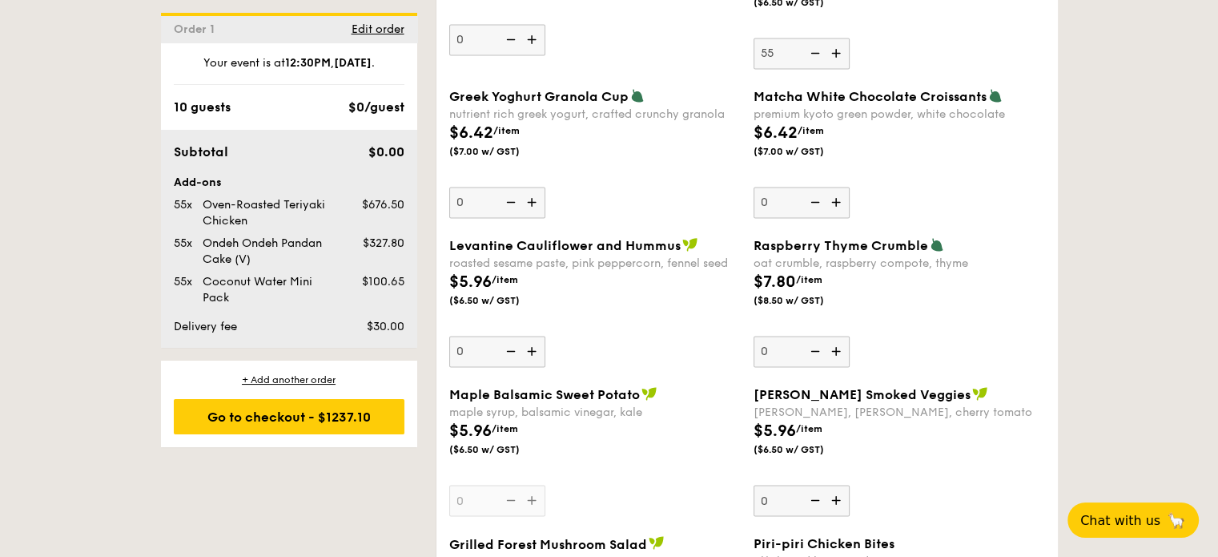
scroll to position [2852, 0]
